Goal: Information Seeking & Learning: Learn about a topic

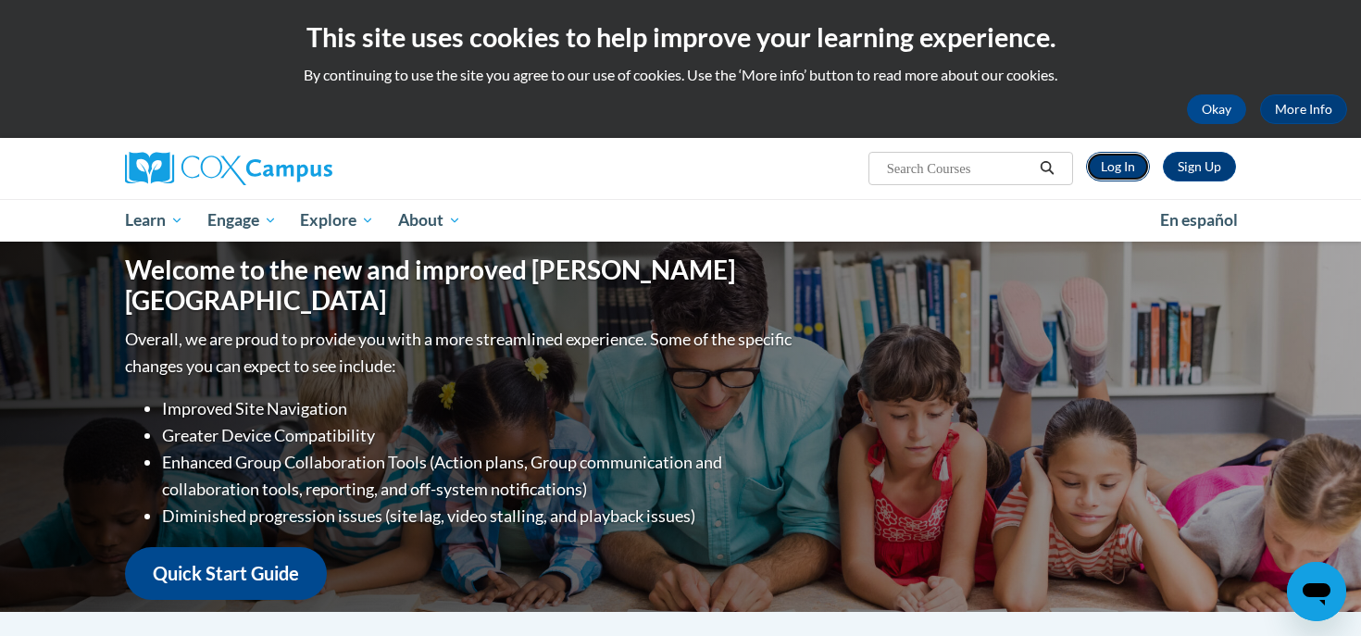
click at [1103, 166] on link "Log In" at bounding box center [1118, 167] width 64 height 30
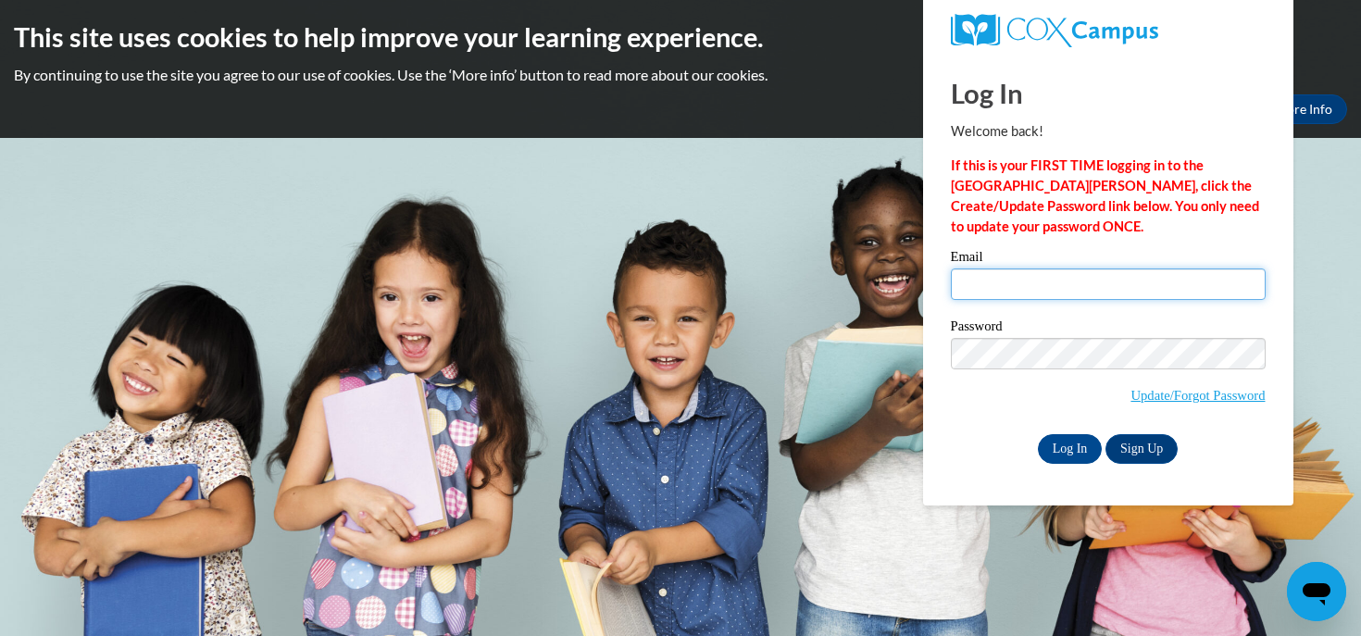
click at [1002, 288] on input "Email" at bounding box center [1108, 283] width 315 height 31
type input "[PERSON_NAME][EMAIL_ADDRESS][PERSON_NAME][DOMAIN_NAME]"
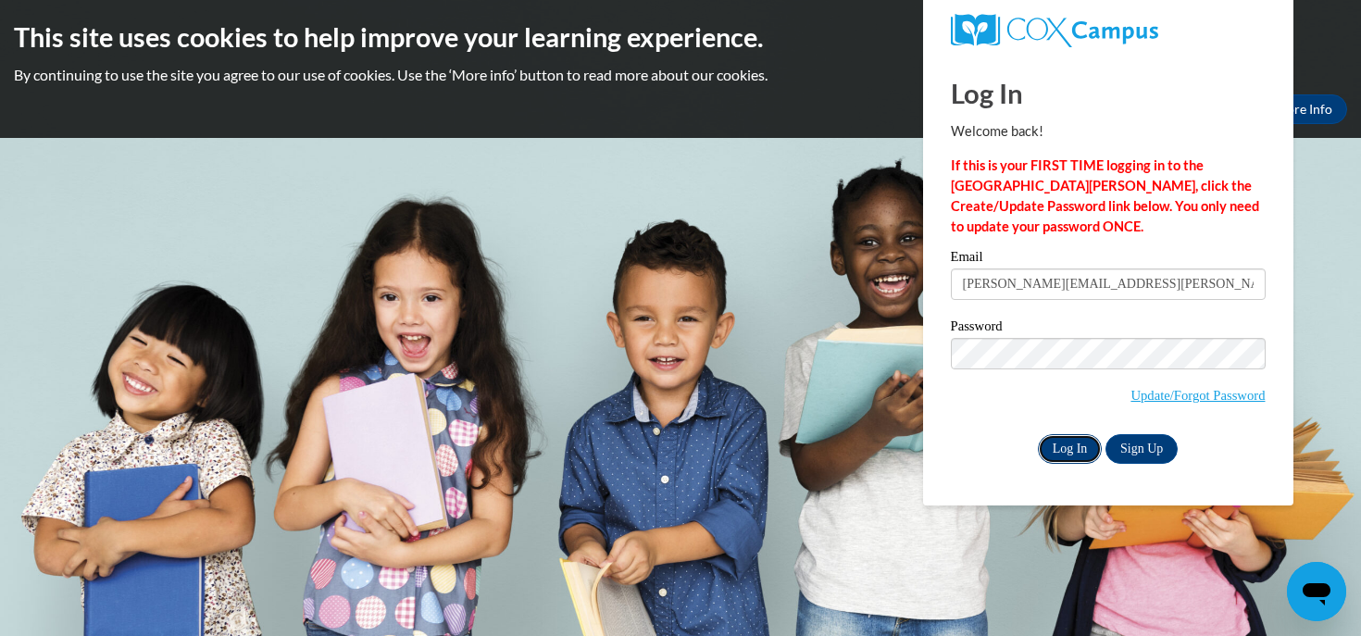
click at [1070, 448] on input "Log In" at bounding box center [1070, 449] width 65 height 30
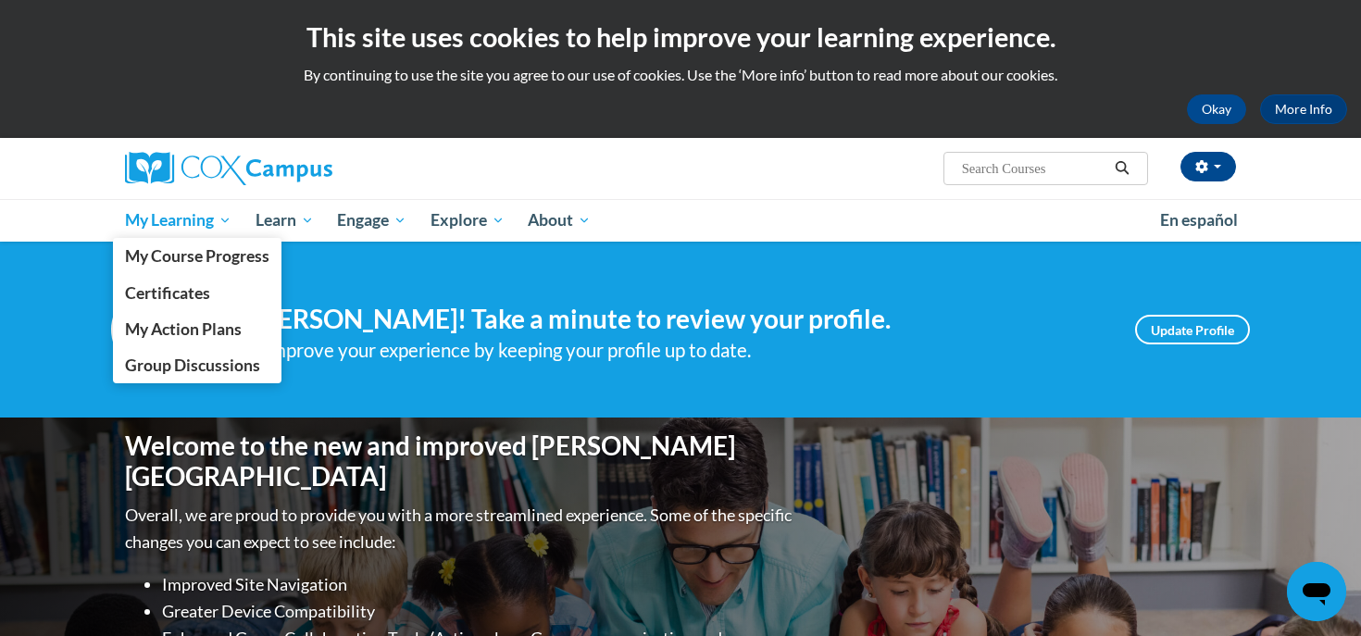
click at [177, 224] on span "My Learning" at bounding box center [178, 220] width 106 height 22
click at [181, 256] on span "My Course Progress" at bounding box center [197, 255] width 144 height 19
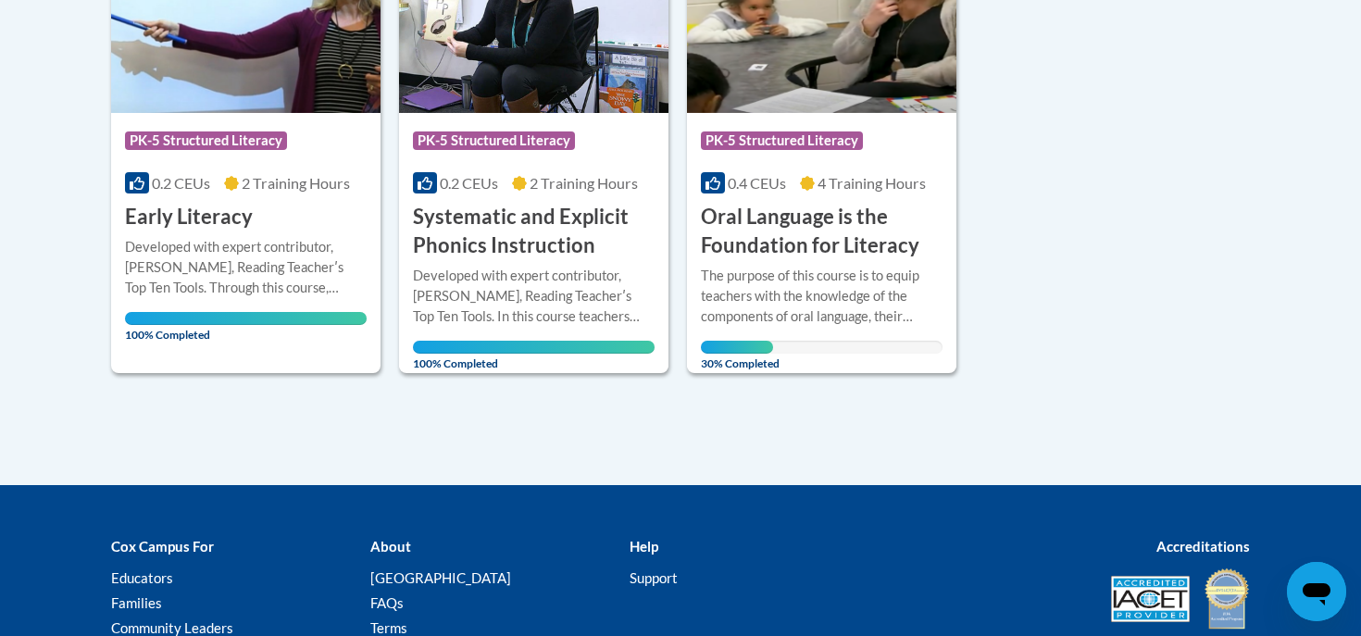
scroll to position [467, 0]
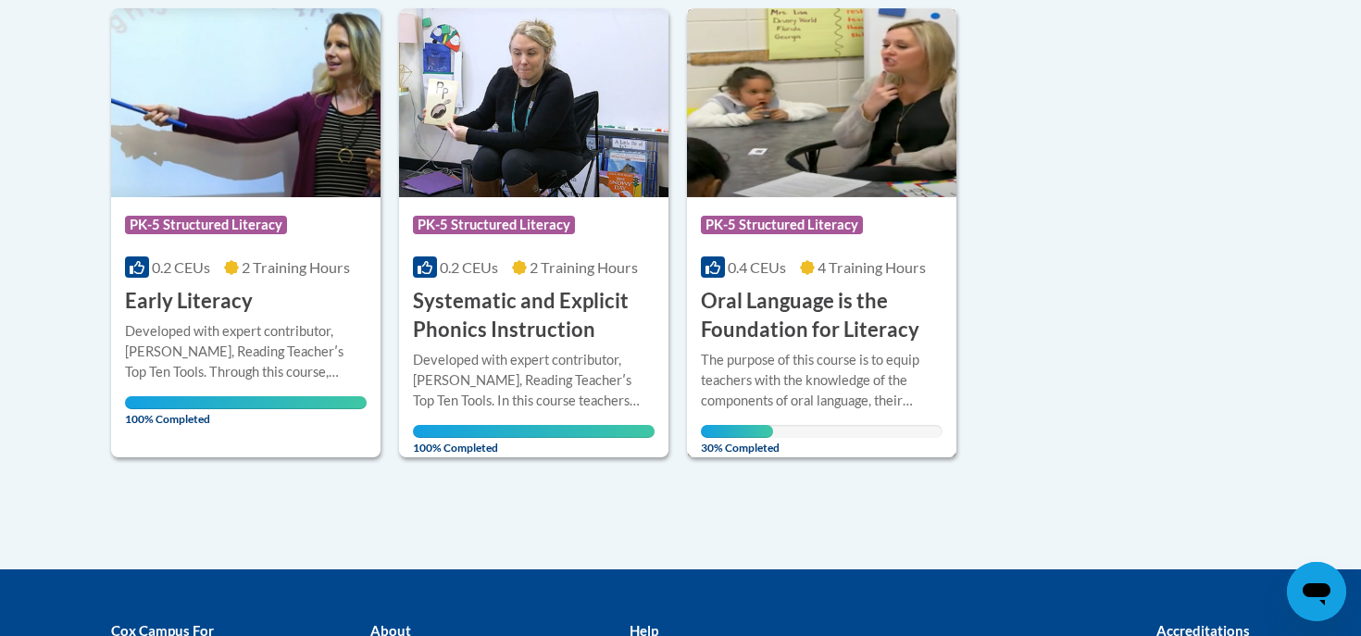
click at [769, 323] on h3 "Oral Language is the Foundation for Literacy" at bounding box center [822, 315] width 242 height 57
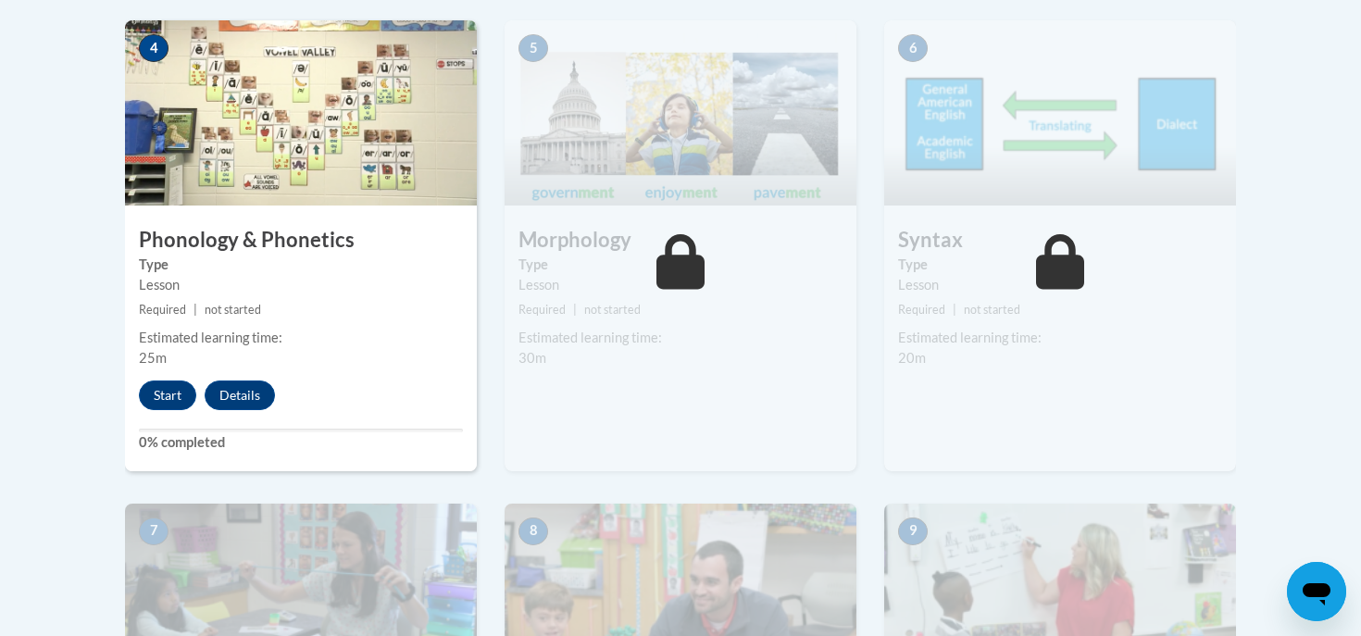
scroll to position [1135, 0]
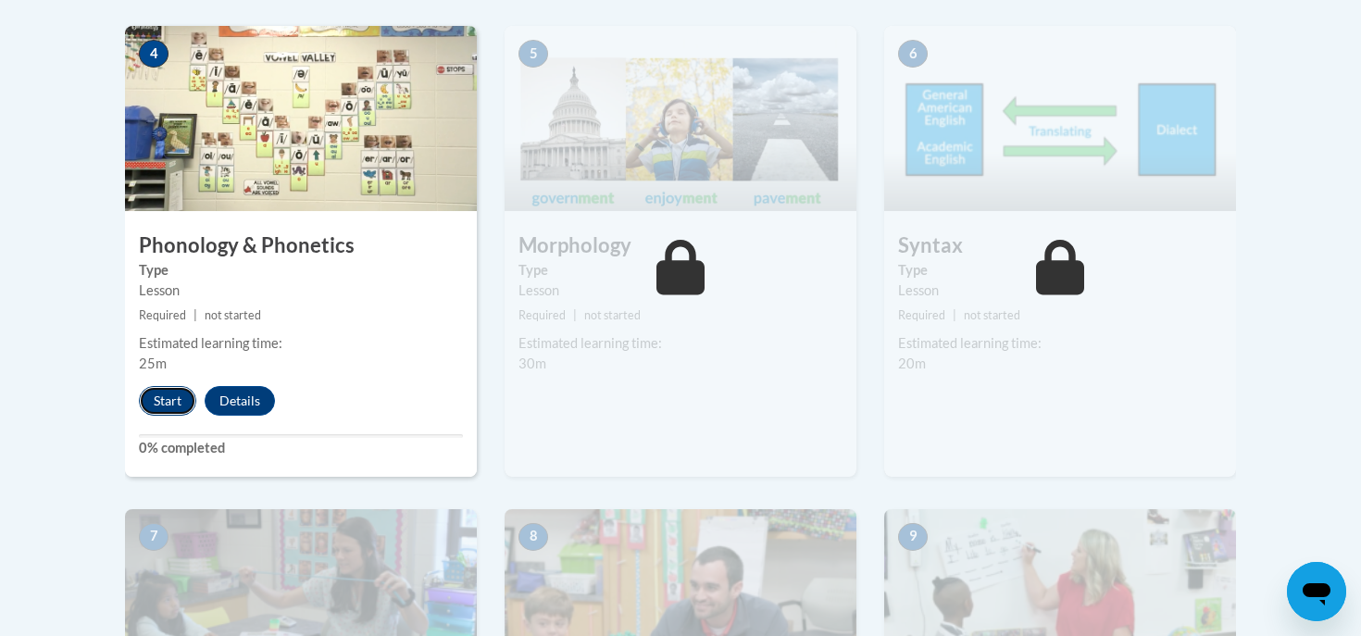
click at [177, 397] on button "Start" at bounding box center [167, 401] width 57 height 30
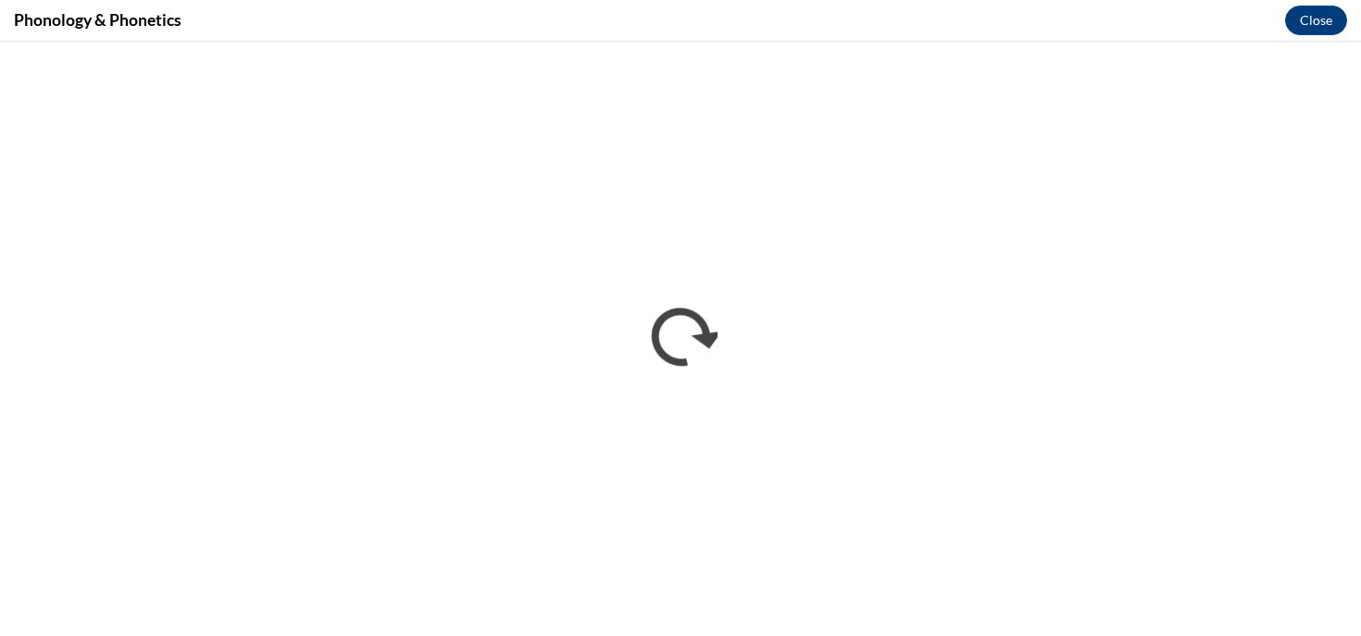
scroll to position [0, 0]
